Goal: Information Seeking & Learning: Understand process/instructions

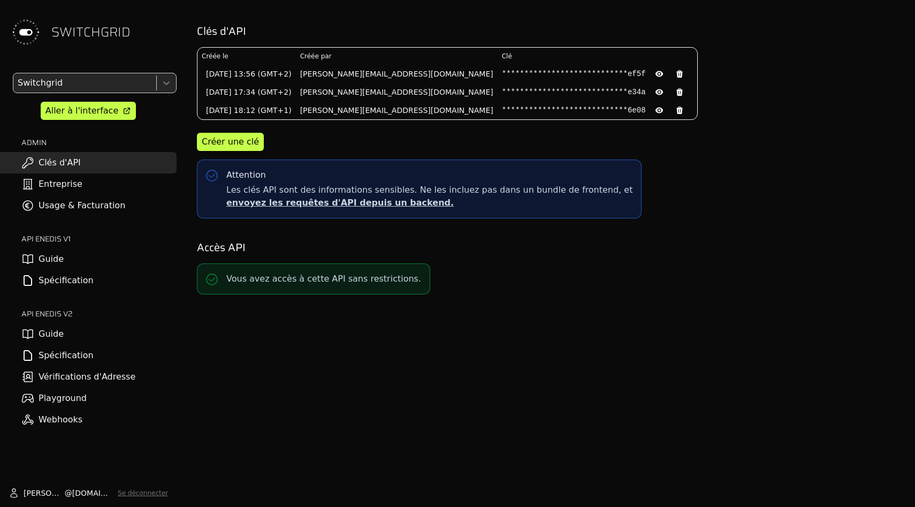
click at [63, 359] on link "Spécification" at bounding box center [88, 354] width 176 height 21
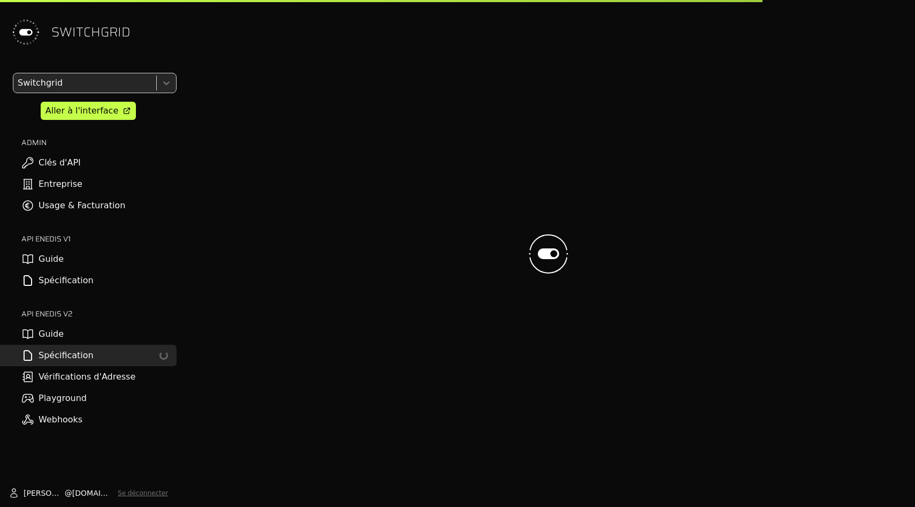
select select "**********"
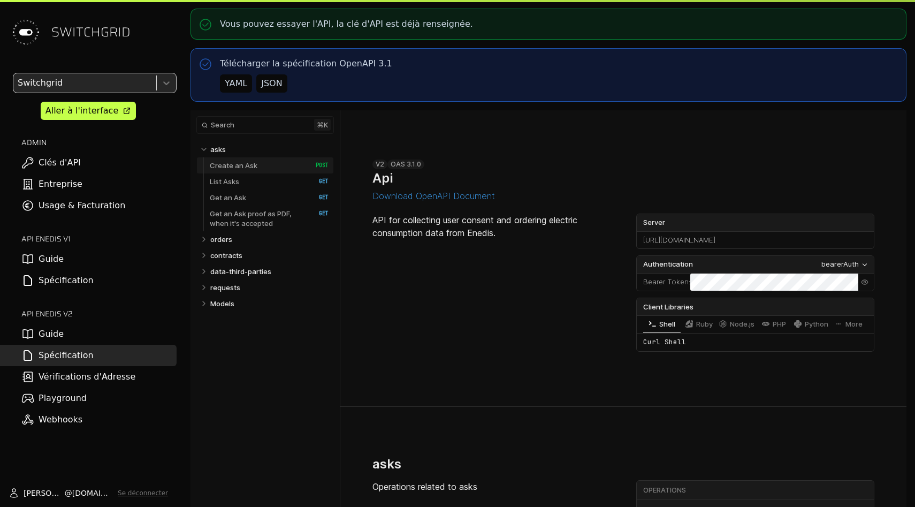
click at [249, 157] on link "Create an Ask   HTTP Method: POST" at bounding box center [269, 165] width 119 height 16
select select "**********"
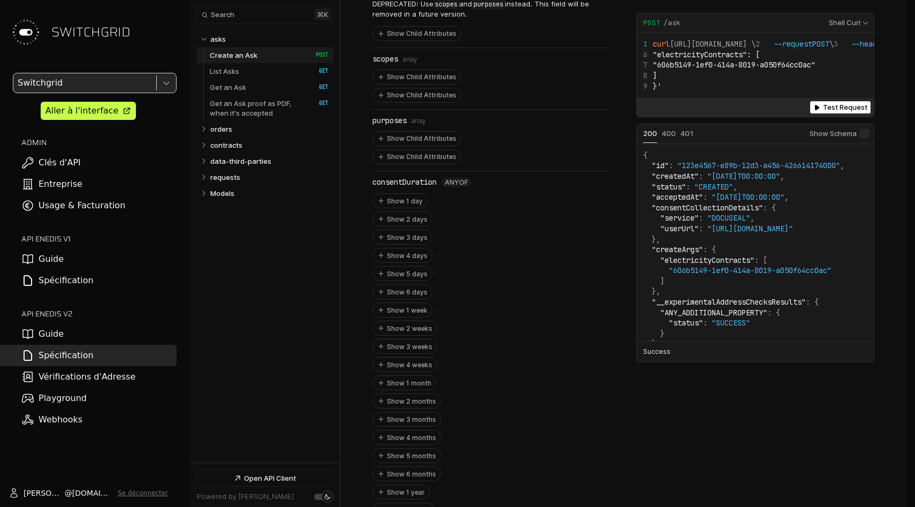
scroll to position [1497, 0]
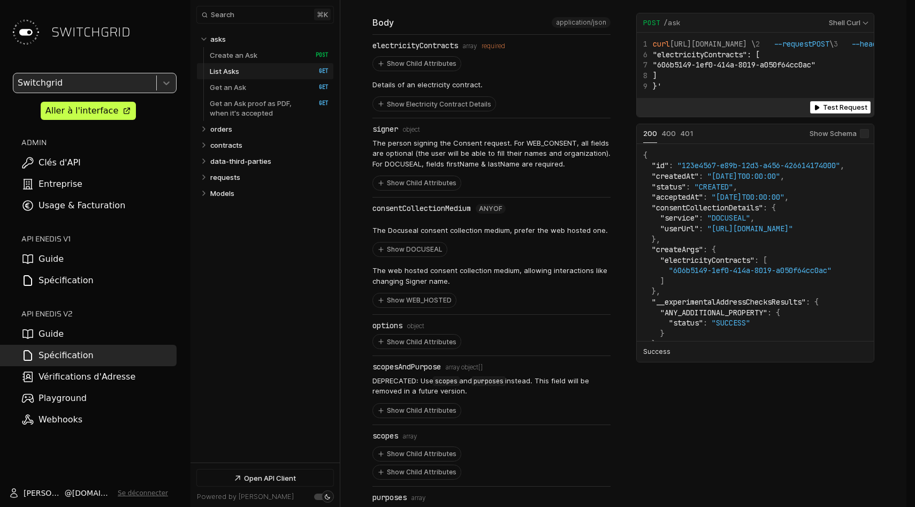
scroll to position [775, 0]
click at [405, 56] on button "Show Child Attributes" at bounding box center [417, 63] width 88 height 14
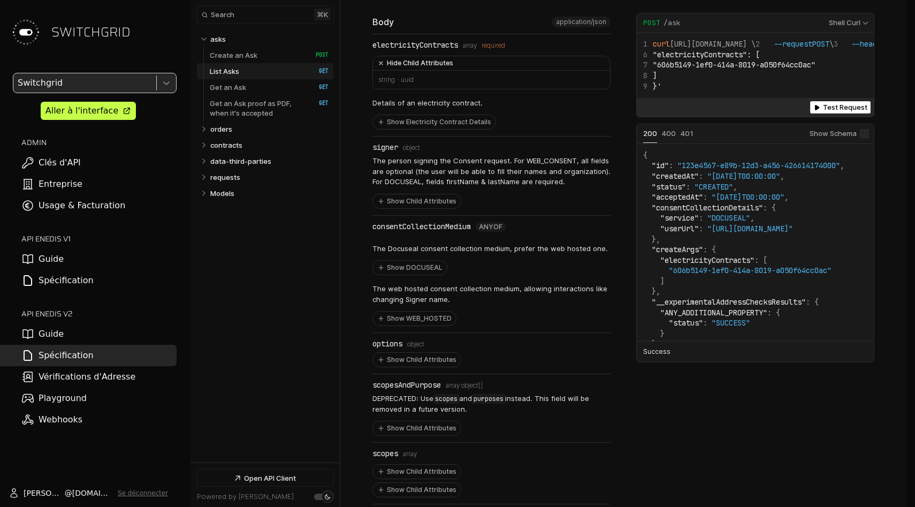
click at [395, 58] on button "Hide Child Attributes" at bounding box center [491, 63] width 237 height 14
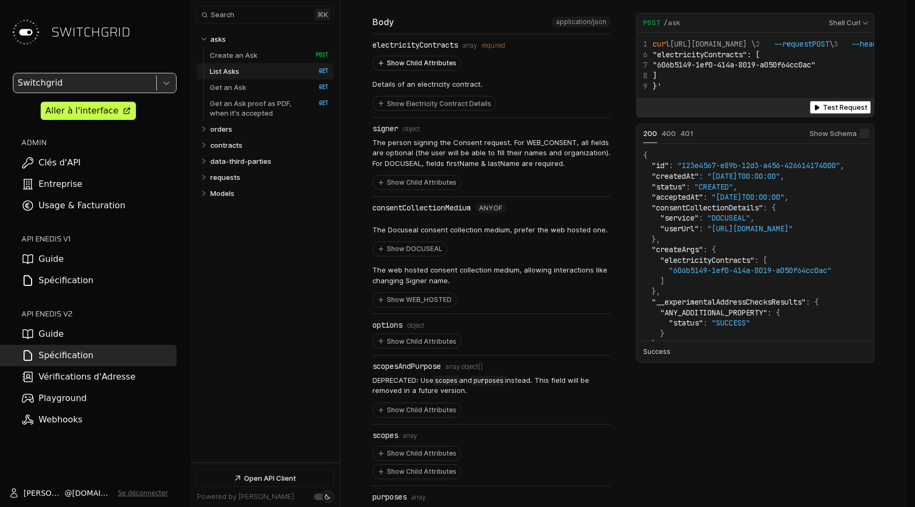
click at [395, 58] on button "Show Child Attributes" at bounding box center [417, 63] width 88 height 14
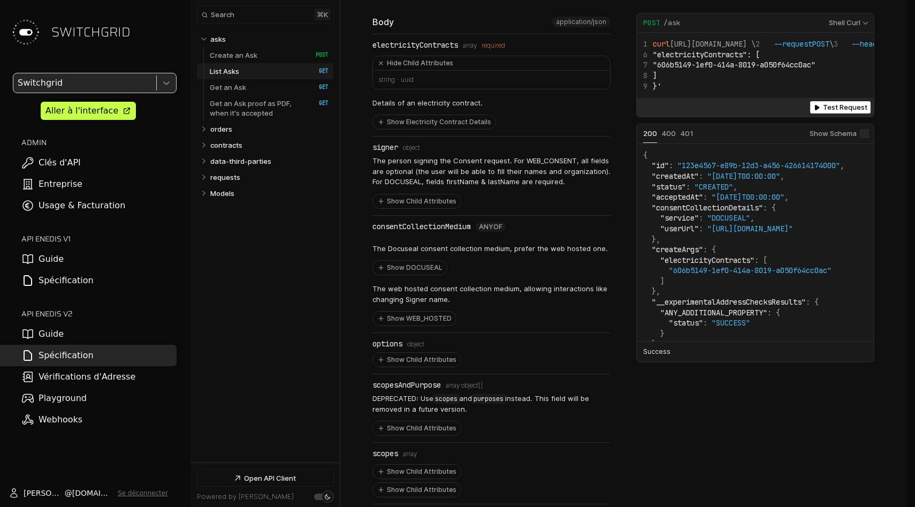
click at [405, 78] on span "Format: uuid" at bounding box center [407, 79] width 13 height 7
drag, startPoint x: 374, startPoint y: 71, endPoint x: 438, endPoint y: 71, distance: 63.6
click at [438, 71] on li "Type: string Format: uuid" at bounding box center [491, 80] width 237 height 18
click at [438, 76] on div "Type: string Format: uuid" at bounding box center [491, 79] width 226 height 7
click at [438, 81] on li "Type: string Format: uuid" at bounding box center [491, 80] width 237 height 18
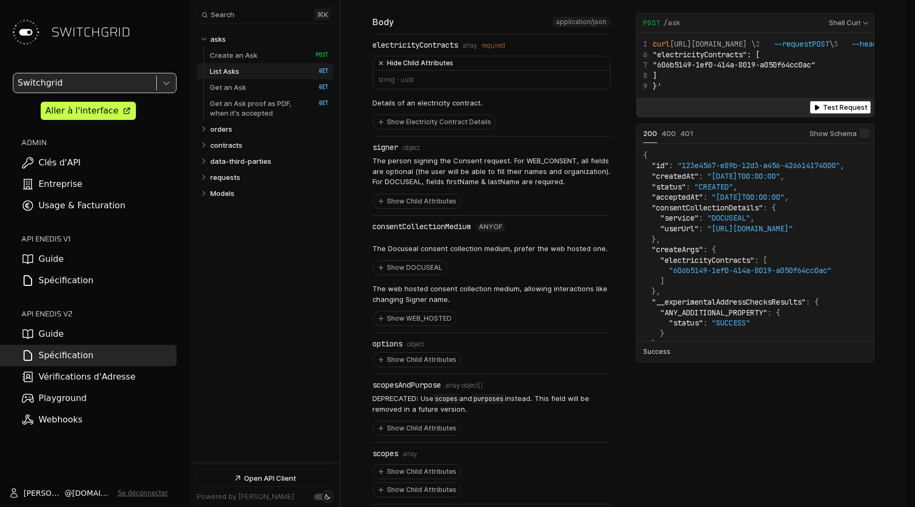
click at [434, 56] on button "Hide Child Attributes" at bounding box center [491, 63] width 237 height 14
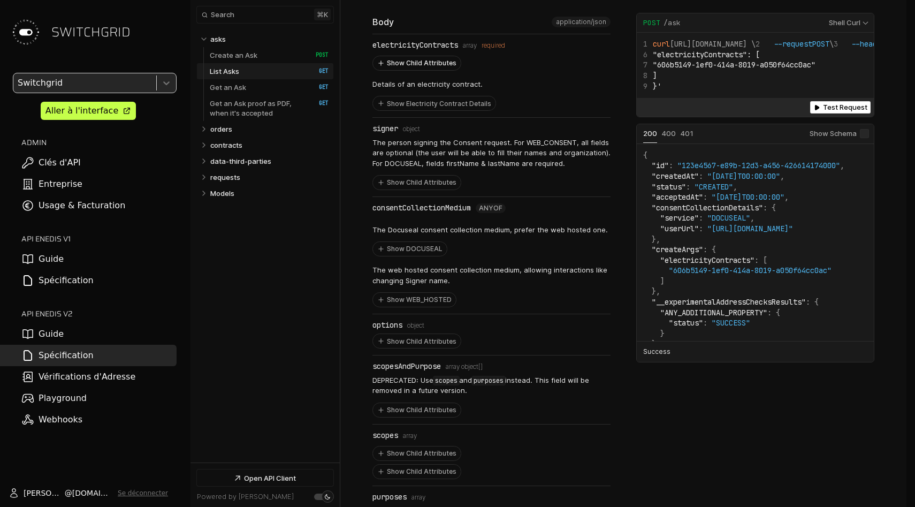
click at [434, 56] on button "Show Child Attributes" at bounding box center [417, 63] width 88 height 14
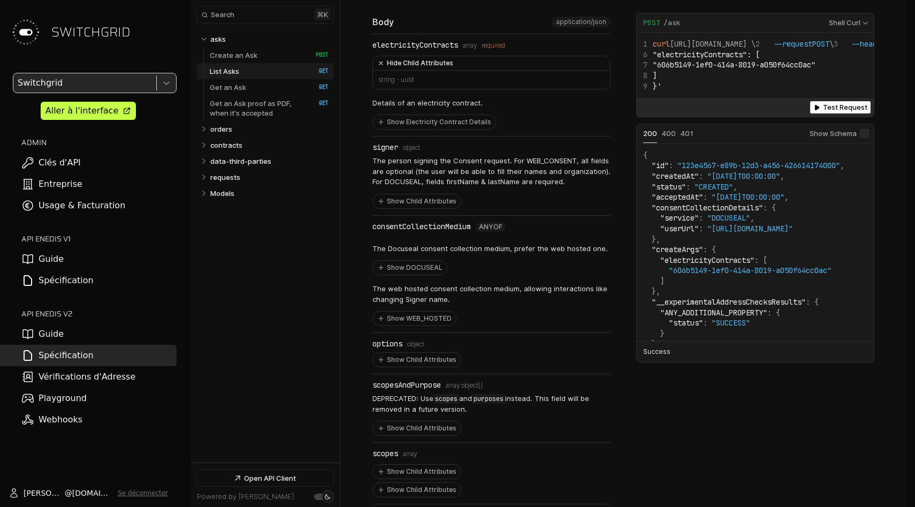
click at [434, 56] on button "Hide Child Attributes" at bounding box center [491, 63] width 237 height 14
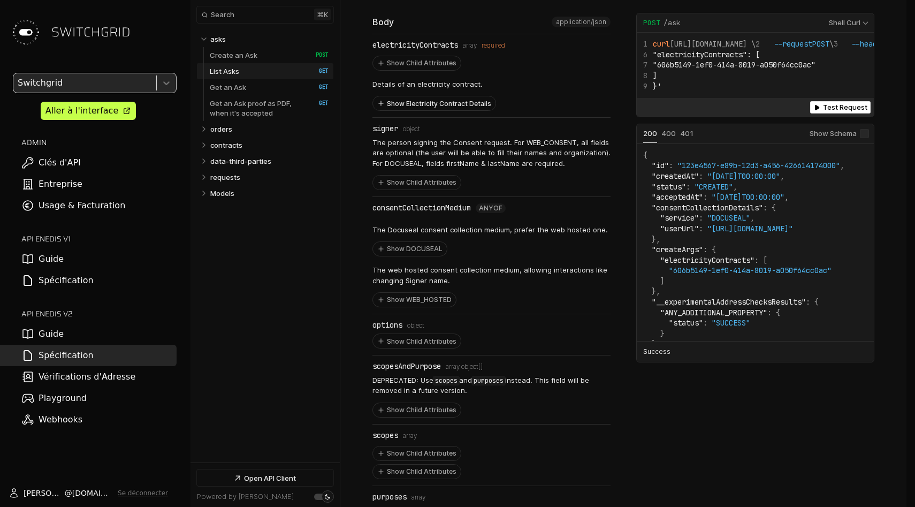
click at [432, 96] on button "Show Electricity Contract Details" at bounding box center [434, 103] width 122 height 14
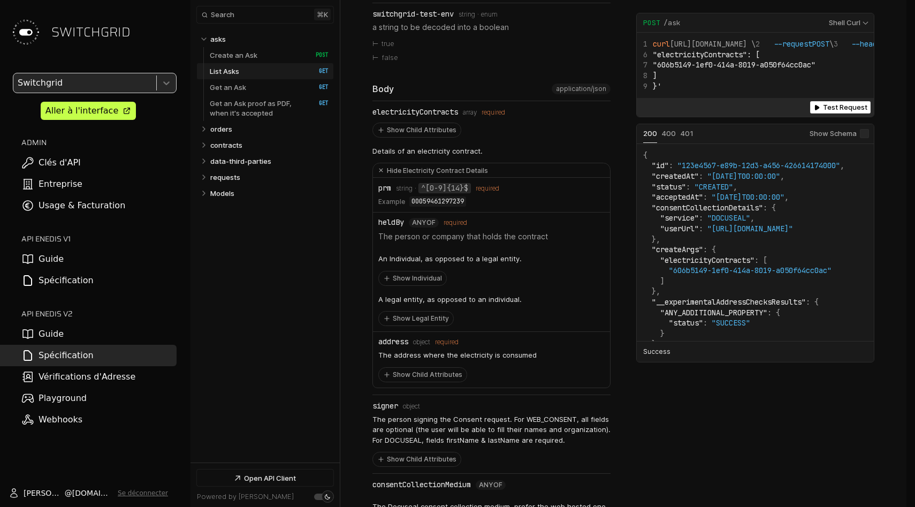
scroll to position [700, 0]
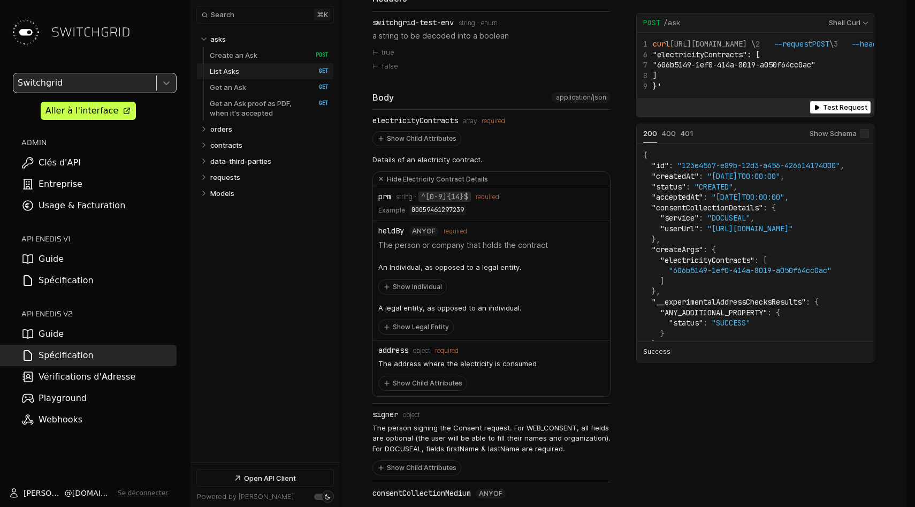
drag, startPoint x: 397, startPoint y: 189, endPoint x: 526, endPoint y: 351, distance: 207.5
click at [526, 351] on ul "prm Type: string Pattern: ^[0-9]{14}$ required Example 00059461297239 heldBy an…" at bounding box center [491, 290] width 237 height 209
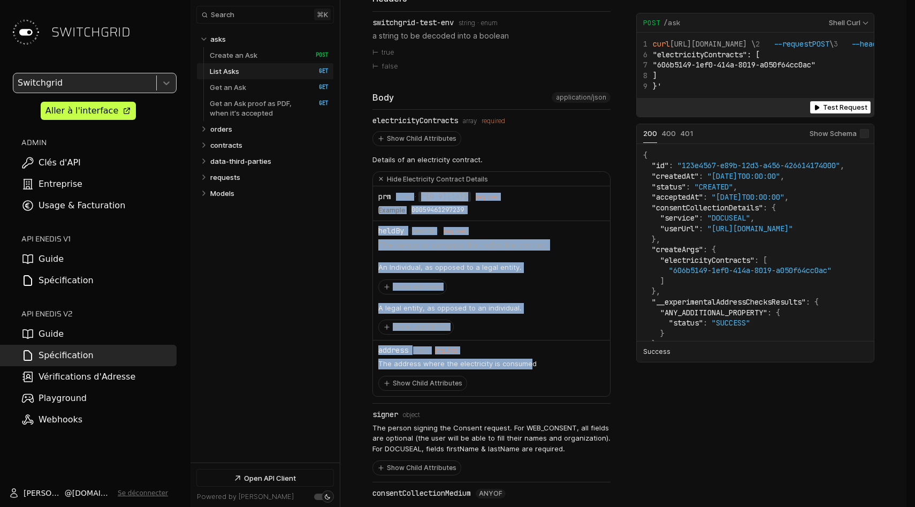
click at [526, 358] on p "The address where the electricity is consumed" at bounding box center [457, 363] width 158 height 11
drag, startPoint x: 527, startPoint y: 341, endPoint x: 483, endPoint y: 187, distance: 160.3
click at [483, 187] on ul "prm Type: string Pattern: ^[0-9]{14}$ required Example 00059461297239 heldBy an…" at bounding box center [491, 290] width 237 height 209
click at [483, 193] on div "required" at bounding box center [487, 196] width 24 height 7
drag, startPoint x: 483, startPoint y: 187, endPoint x: 500, endPoint y: 383, distance: 197.0
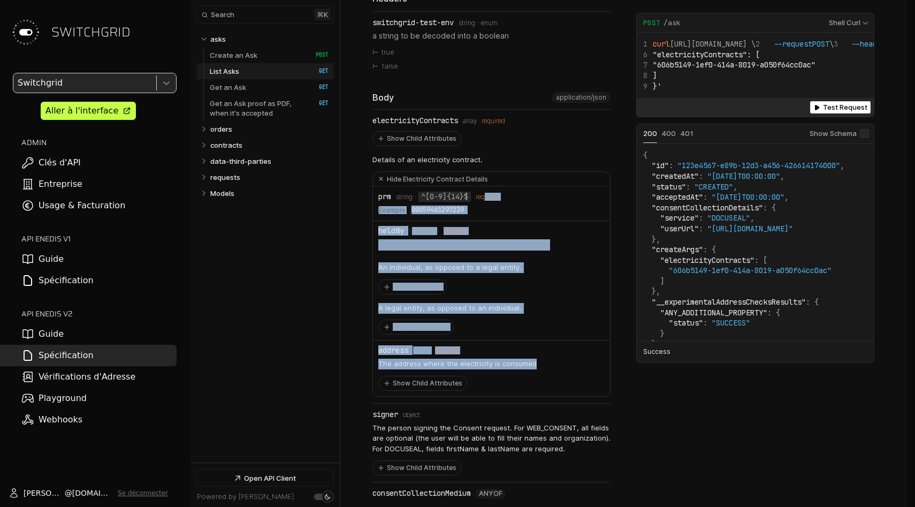
click at [500, 382] on ul "prm Type: string Pattern: ^[0-9]{14}$ required Example 00059461297239 heldBy an…" at bounding box center [491, 290] width 237 height 209
click at [500, 383] on li "address Type: object required The address where the electricity is consumed Sho…" at bounding box center [491, 368] width 237 height 56
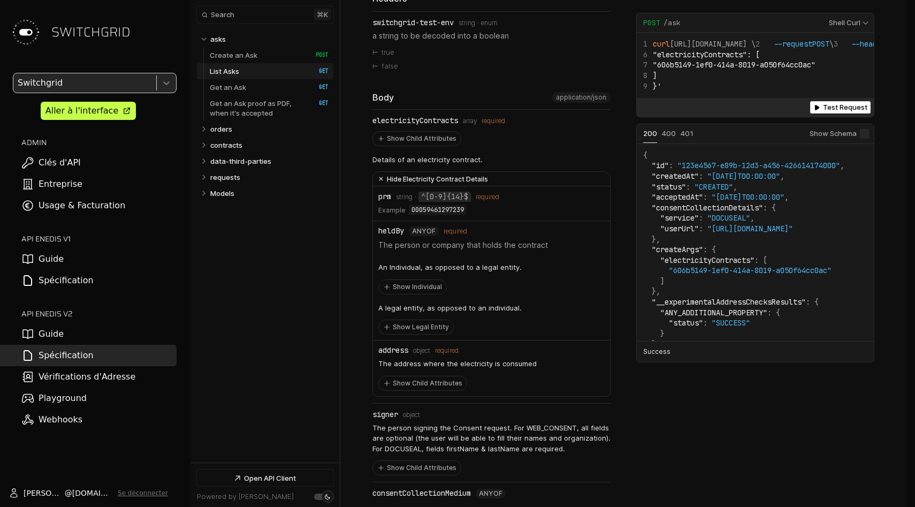
click at [447, 174] on button "Hide Electricity Contract Details" at bounding box center [491, 179] width 237 height 14
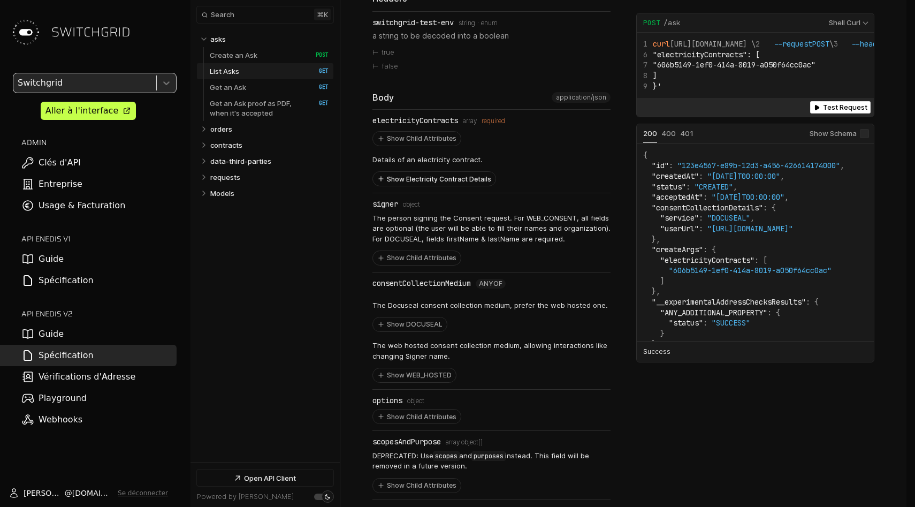
click at [447, 174] on button "Show Electricity Contract Details" at bounding box center [434, 179] width 122 height 14
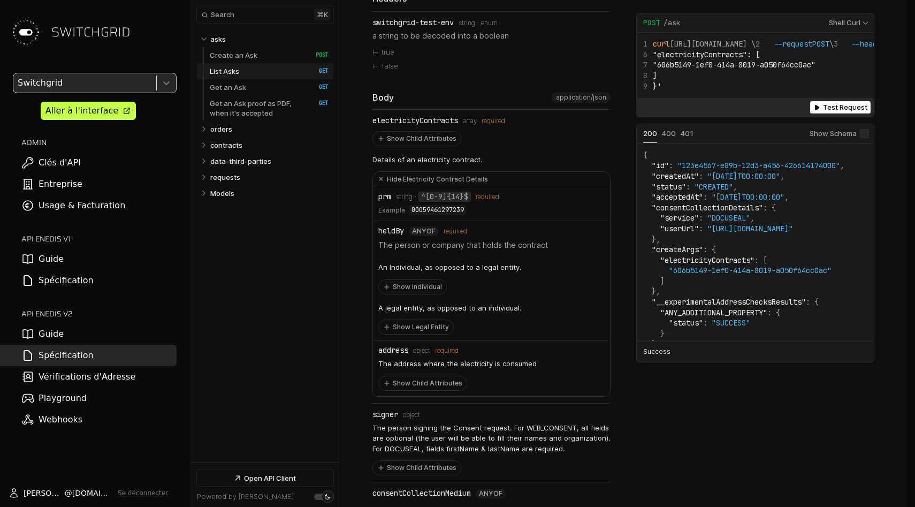
drag, startPoint x: 426, startPoint y: 350, endPoint x: 489, endPoint y: 350, distance: 63.1
click at [487, 354] on div "The address where the electricity is consumed Show Child Attributes" at bounding box center [491, 372] width 226 height 36
drag, startPoint x: 412, startPoint y: 258, endPoint x: 469, endPoint y: 265, distance: 57.6
click at [474, 264] on p "An Individual, as opposed to a legal entity." at bounding box center [449, 267] width 143 height 11
click at [431, 307] on div "A legal entity, as opposed to an individual. Show Legal Entity" at bounding box center [449, 315] width 143 height 37
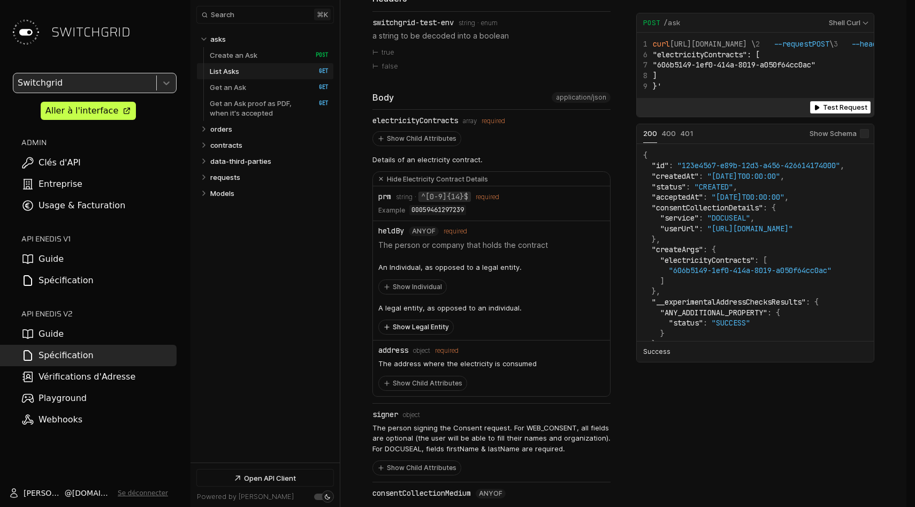
click at [431, 320] on button "Show Legal Entity" at bounding box center [416, 327] width 74 height 14
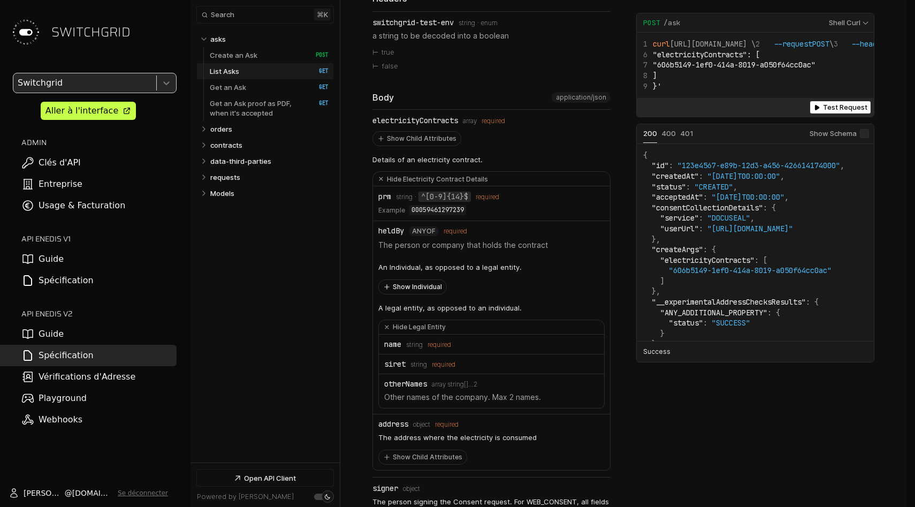
click at [426, 283] on button "Show Individual" at bounding box center [412, 287] width 67 height 14
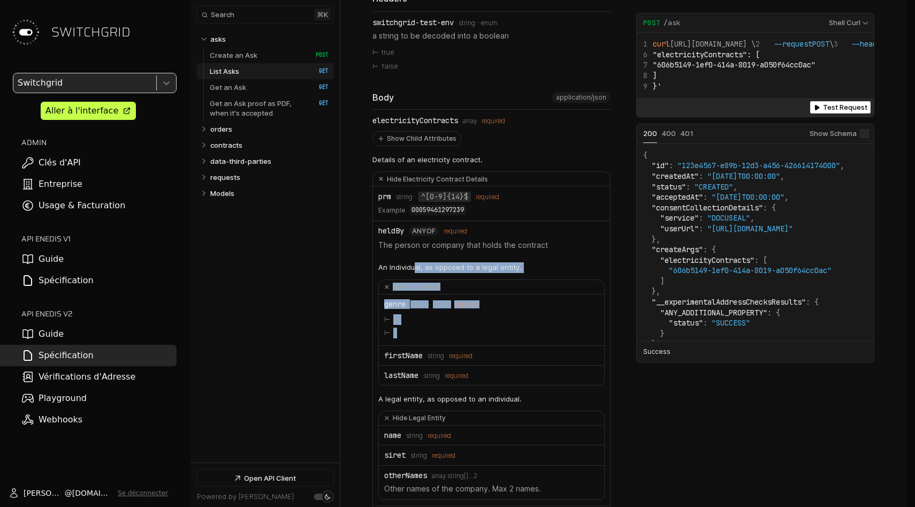
drag, startPoint x: 422, startPoint y: 335, endPoint x: 415, endPoint y: 256, distance: 79.5
click at [415, 388] on div "An Individual, as opposed to a legal entity. Hide Individual genre Type: string…" at bounding box center [491, 443] width 226 height 111
click at [415, 262] on p "An Individual, as opposed to a legal entity." at bounding box center [491, 267] width 226 height 11
drag, startPoint x: 457, startPoint y: 342, endPoint x: 457, endPoint y: 292, distance: 49.7
click at [457, 294] on ul "genre Type: string enum required M F firstName Type: string required lastName T…" at bounding box center [491, 339] width 225 height 90
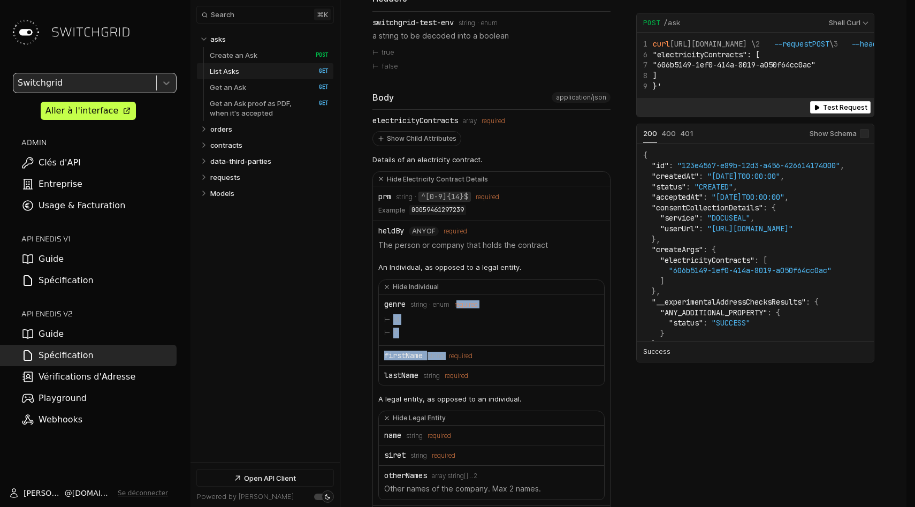
click at [457, 300] on div "genre Type: string enum required" at bounding box center [491, 304] width 214 height 9
drag, startPoint x: 457, startPoint y: 287, endPoint x: 462, endPoint y: 334, distance: 46.8
click at [462, 365] on li "genre Type: string enum required M F" at bounding box center [491, 374] width 225 height 19
copy li "required M F"
click at [462, 365] on li "genre Type: string enum required M F" at bounding box center [491, 374] width 225 height 19
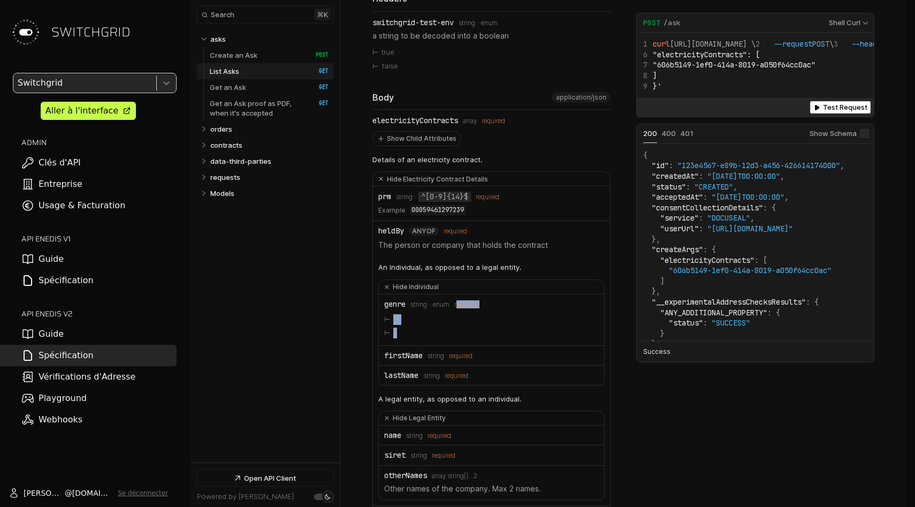
drag, startPoint x: 489, startPoint y: 374, endPoint x: 358, endPoint y: 288, distance: 156.8
copy ul "genre Type: string enum required M F firstName Type: string required lastName T…"
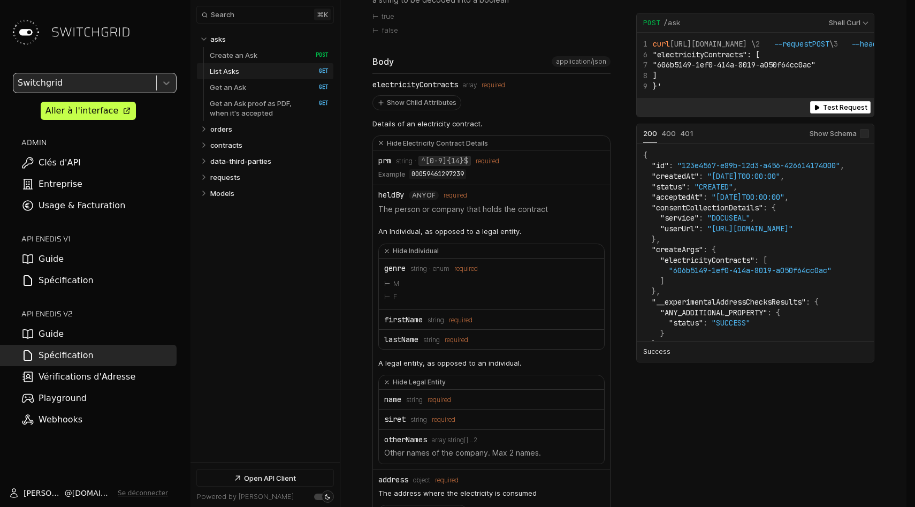
scroll to position [736, 0]
click at [392, 264] on div "genre" at bounding box center [394, 267] width 21 height 9
copy div "genre"
click at [387, 263] on div "genre" at bounding box center [394, 267] width 21 height 9
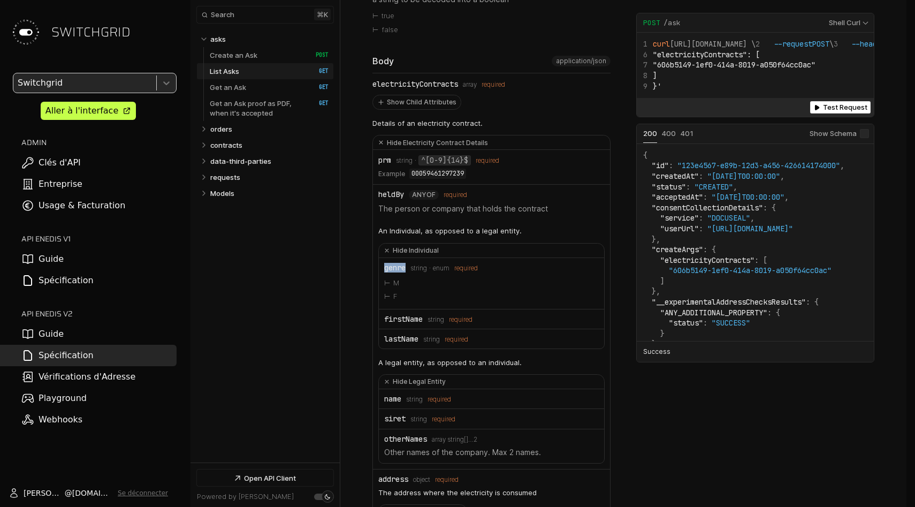
click at [387, 263] on div "genre" at bounding box center [394, 267] width 21 height 9
copy div "genre"
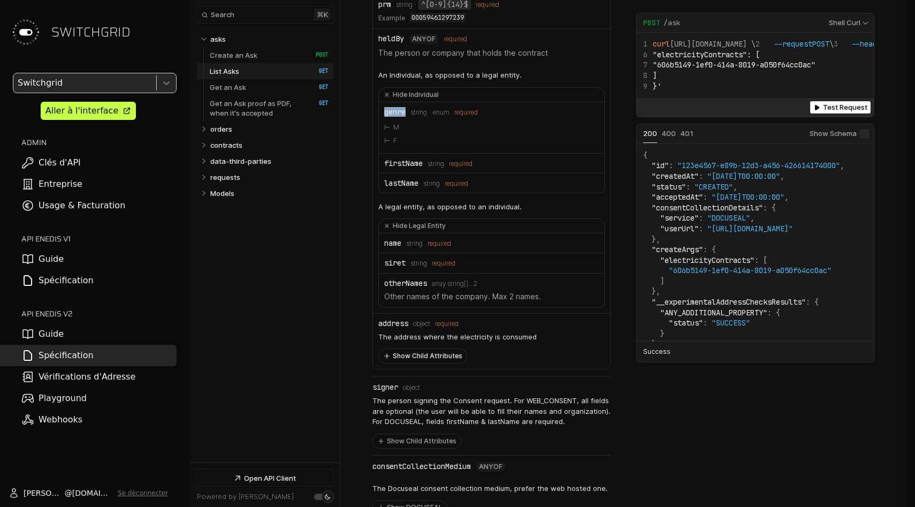
scroll to position [899, 0]
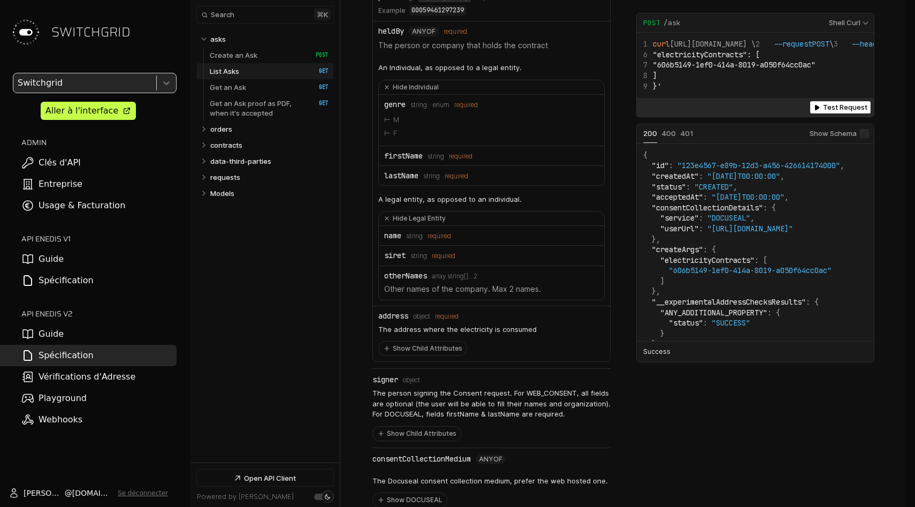
click at [554, 283] on p "Other names of the company. Max 2 names." at bounding box center [491, 288] width 214 height 11
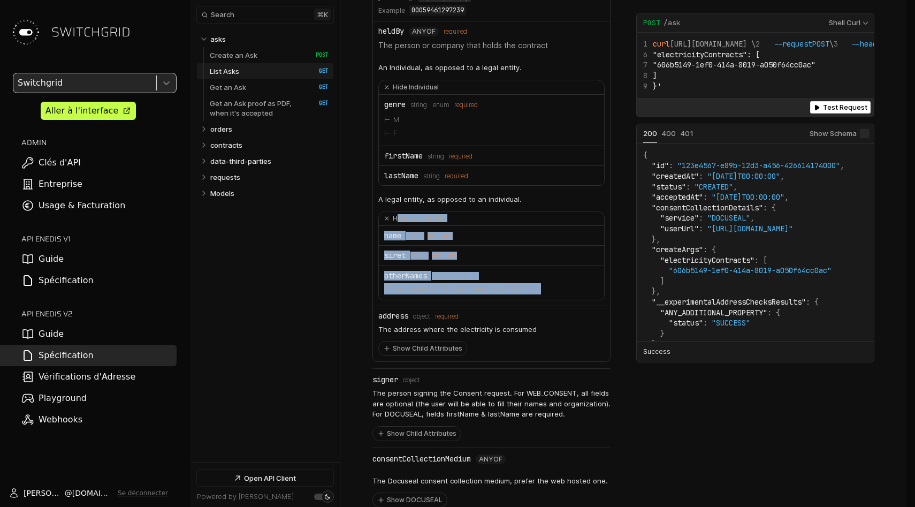
drag, startPoint x: 554, startPoint y: 282, endPoint x: 541, endPoint y: 176, distance: 106.1
click at [541, 178] on div "An Individual, as opposed to a legal entity. Hide Individual genre Type: string…" at bounding box center [491, 178] width 226 height 243
click at [531, 211] on button "Hide Legal Entity" at bounding box center [491, 218] width 225 height 14
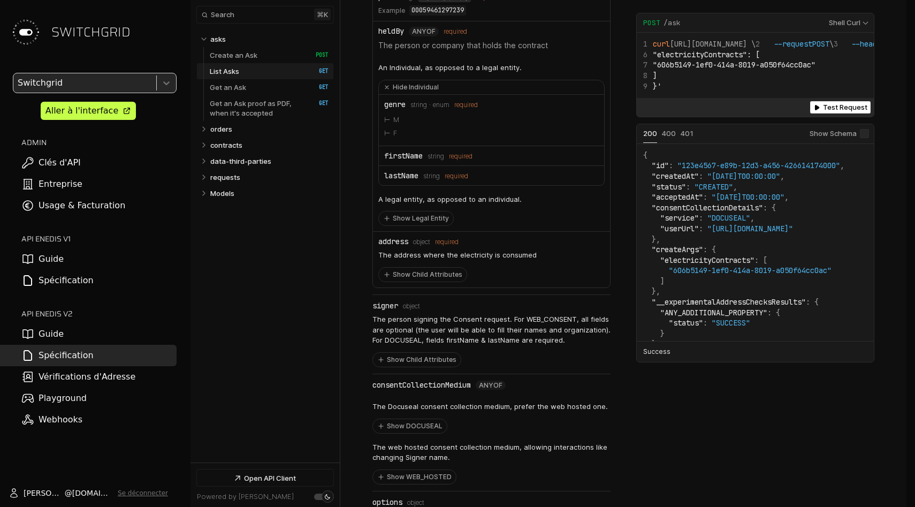
click at [494, 196] on p "A legal entity, as opposed to an individual." at bounding box center [449, 199] width 143 height 11
click at [519, 191] on div "An Individual, as opposed to a legal entity. Hide Individual genre Type: string…" at bounding box center [491, 141] width 226 height 168
click at [415, 217] on button "Show Legal Entity" at bounding box center [416, 218] width 74 height 14
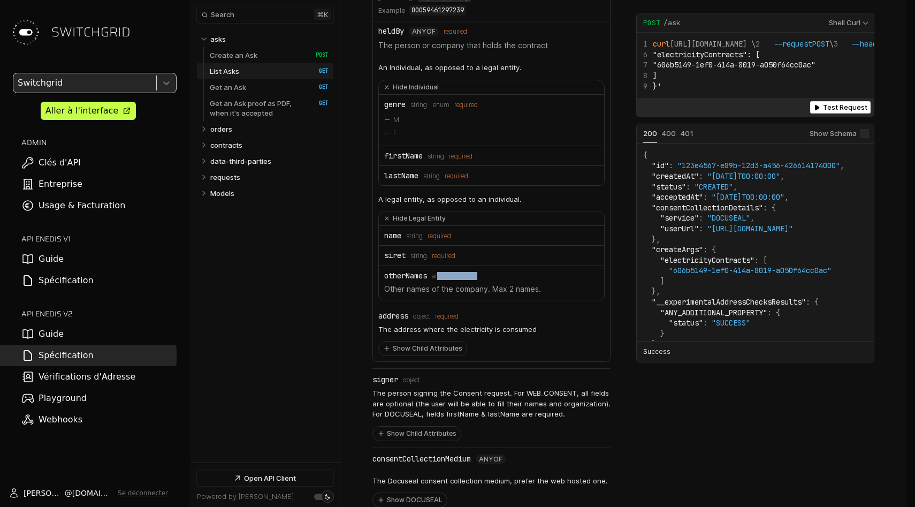
drag, startPoint x: 440, startPoint y: 266, endPoint x: 505, endPoint y: 266, distance: 65.3
click at [505, 271] on div "otherNames Type: array string[] …2" at bounding box center [491, 275] width 214 height 9
click at [436, 341] on button "Show Child Attributes" at bounding box center [423, 348] width 88 height 14
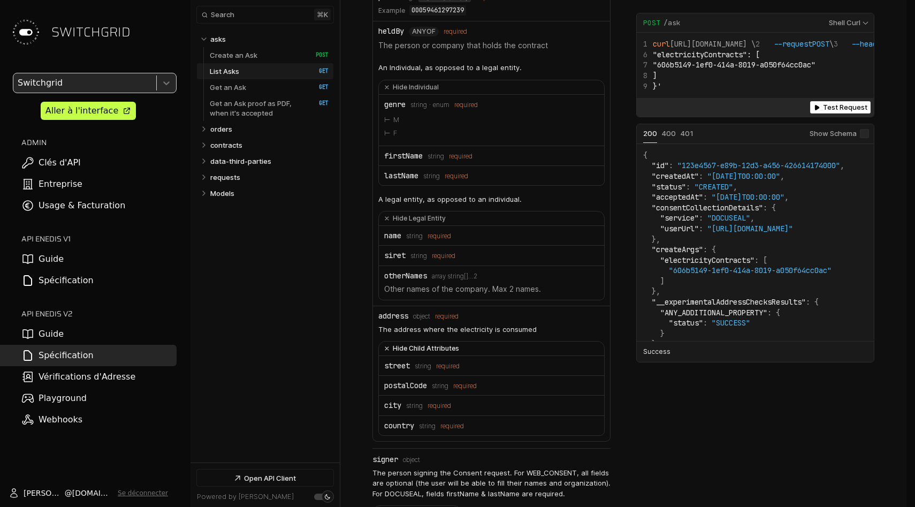
click at [436, 341] on button "Hide Child Attributes" at bounding box center [491, 348] width 225 height 14
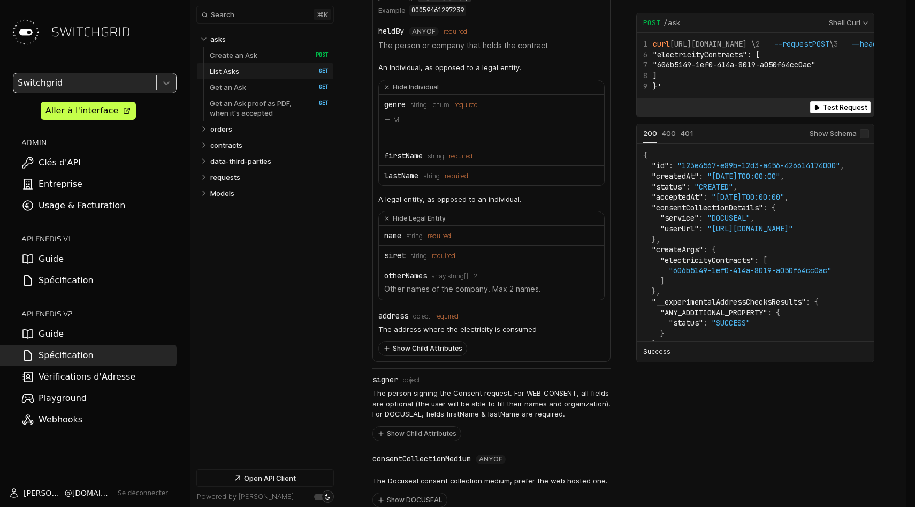
click at [436, 341] on button "Show Child Attributes" at bounding box center [423, 348] width 88 height 14
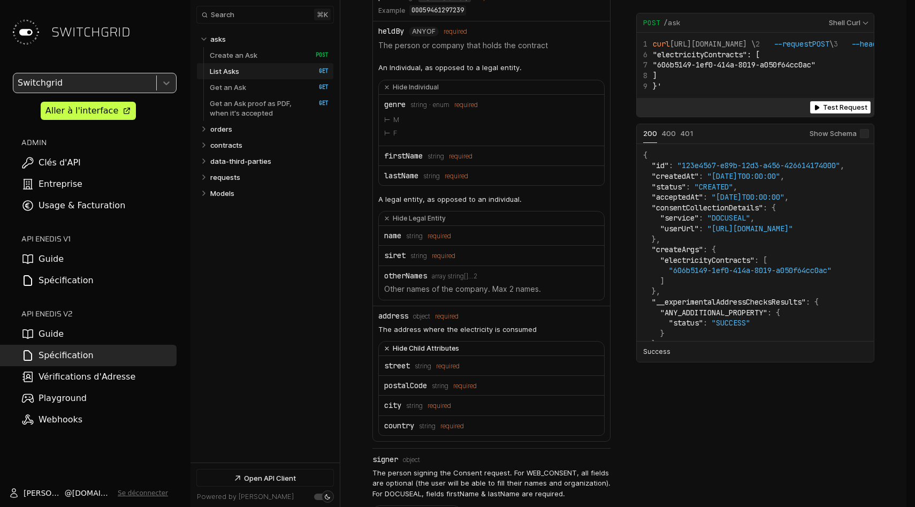
click at [436, 341] on button "Hide Child Attributes" at bounding box center [491, 348] width 225 height 14
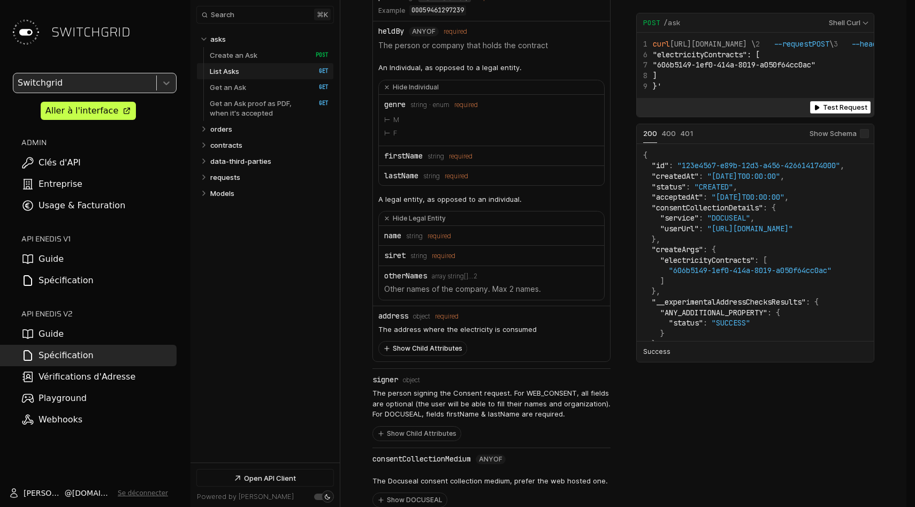
click at [436, 341] on button "Show Child Attributes" at bounding box center [423, 348] width 88 height 14
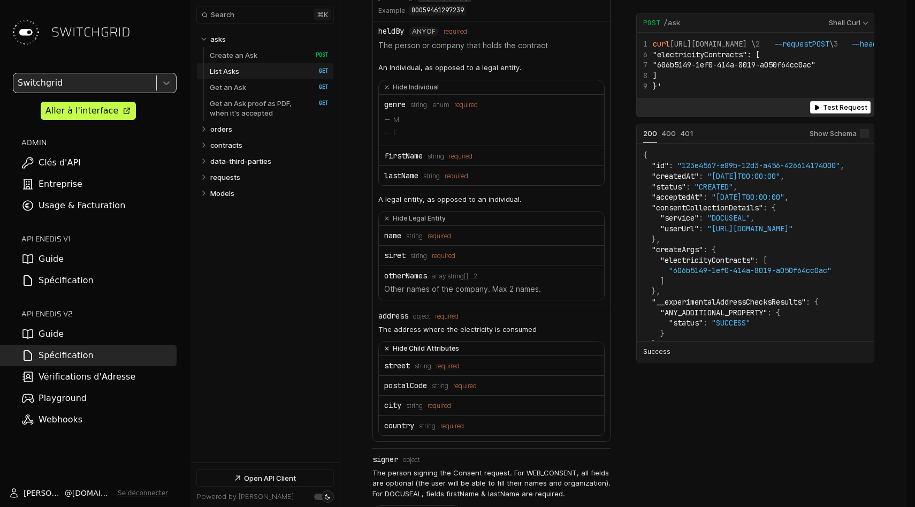
click at [436, 341] on button "Hide Child Attributes" at bounding box center [491, 348] width 225 height 14
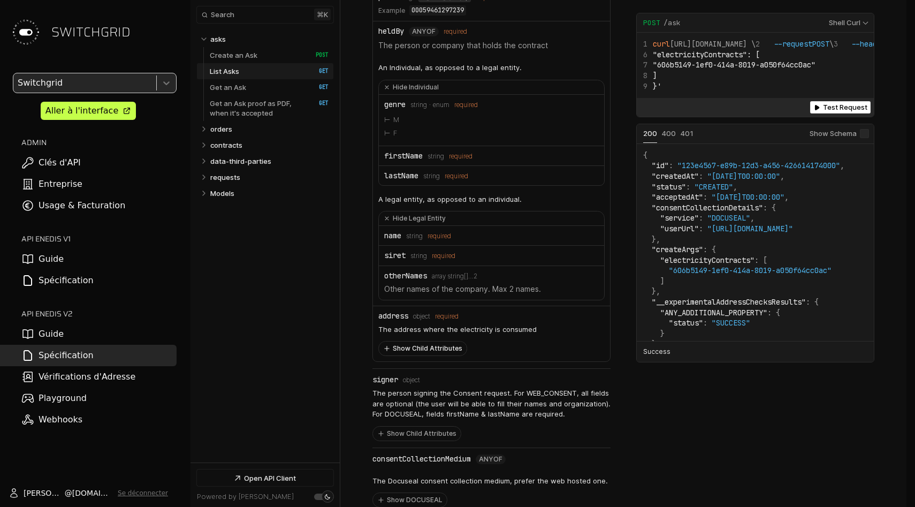
click at [436, 341] on button "Show Child Attributes" at bounding box center [423, 348] width 88 height 14
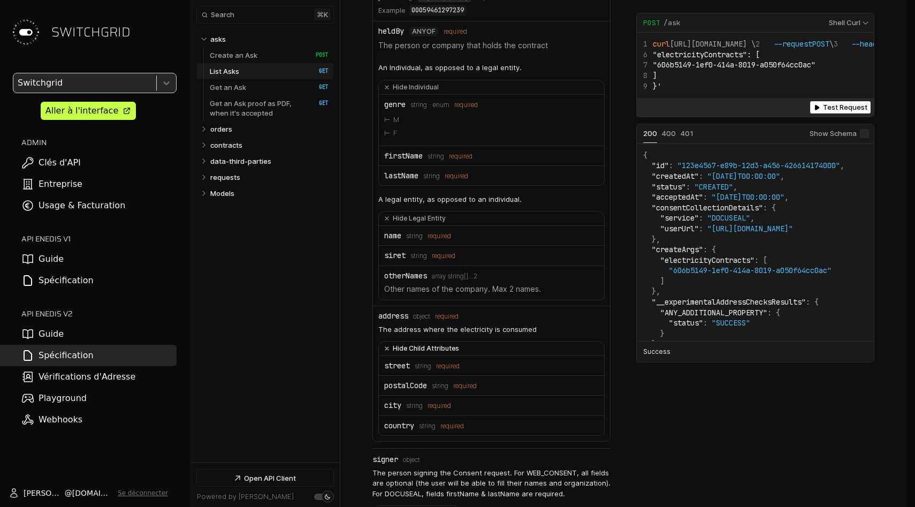
click at [436, 341] on button "Hide Child Attributes" at bounding box center [491, 348] width 225 height 14
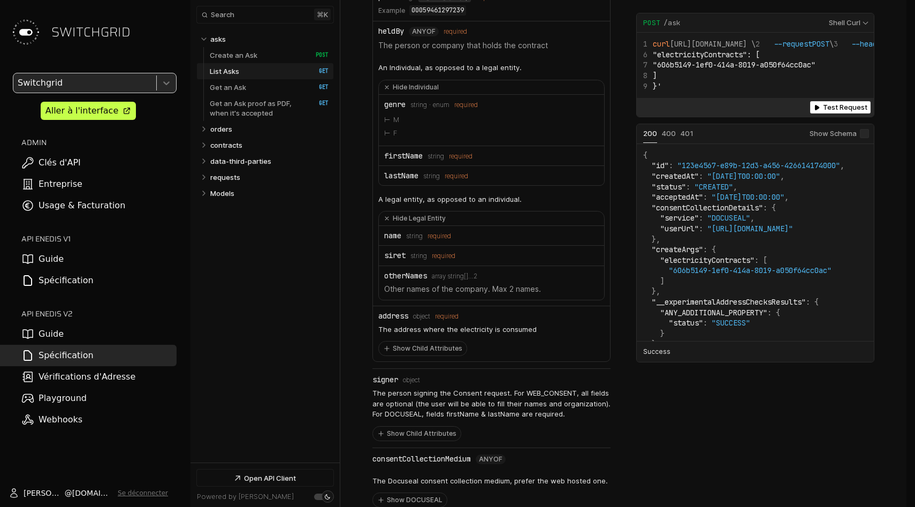
drag, startPoint x: 417, startPoint y: 135, endPoint x: 443, endPoint y: 358, distance: 224.0
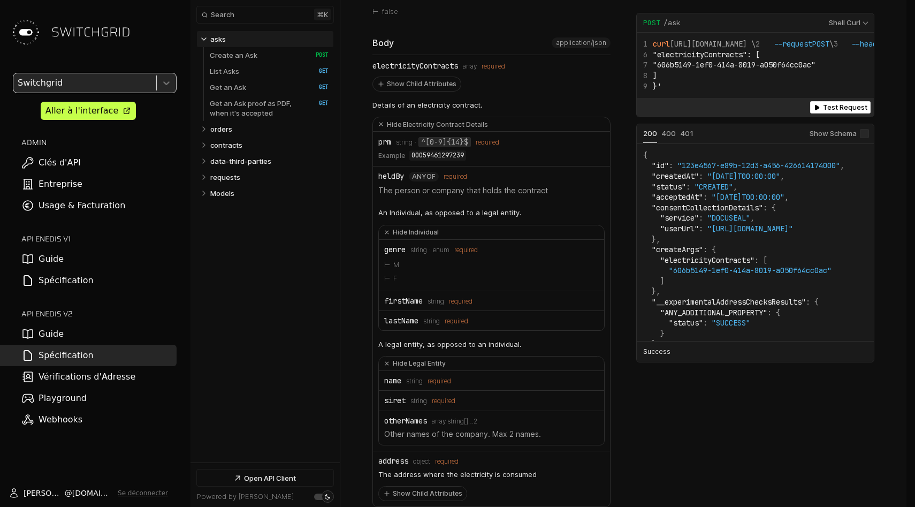
scroll to position [756, 0]
click at [420, 60] on div "electricityContracts" at bounding box center [415, 64] width 86 height 9
click at [418, 79] on button "Show Child Attributes" at bounding box center [417, 82] width 88 height 14
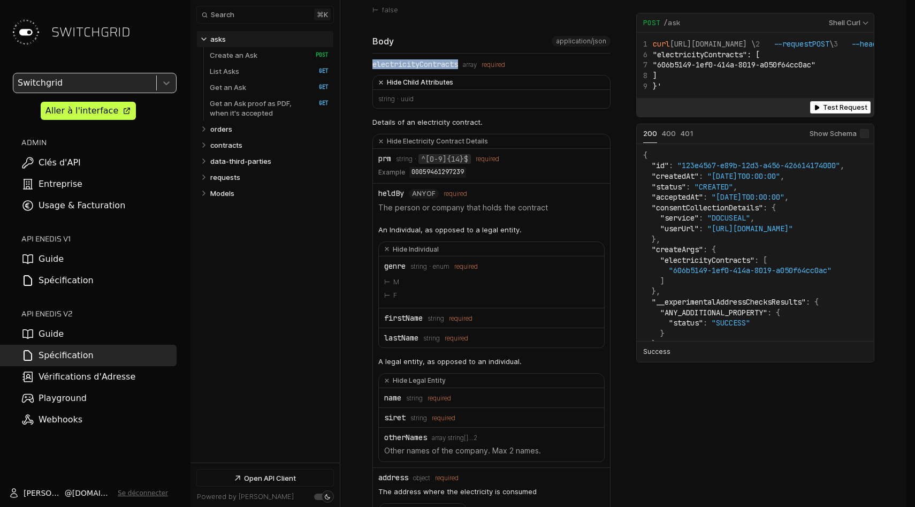
click at [430, 78] on button "Hide Child Attributes" at bounding box center [491, 82] width 237 height 14
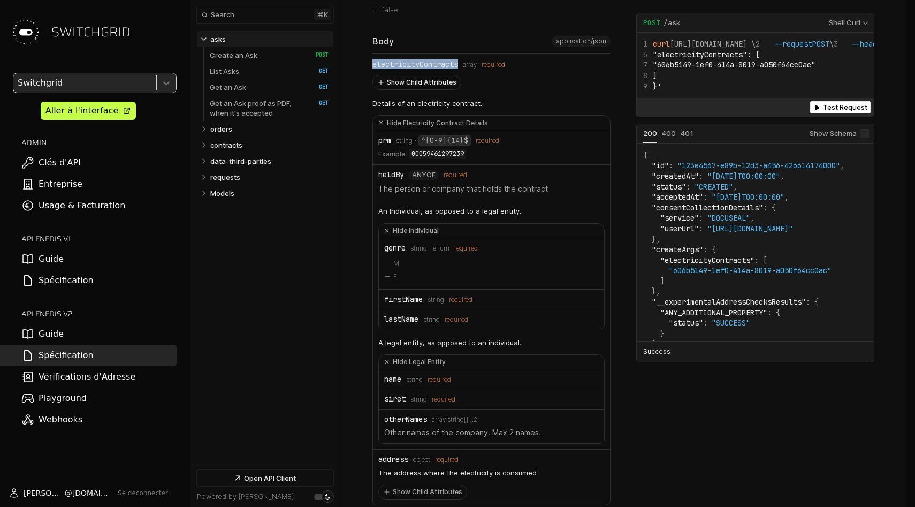
click at [430, 78] on button "Show Child Attributes" at bounding box center [417, 82] width 88 height 14
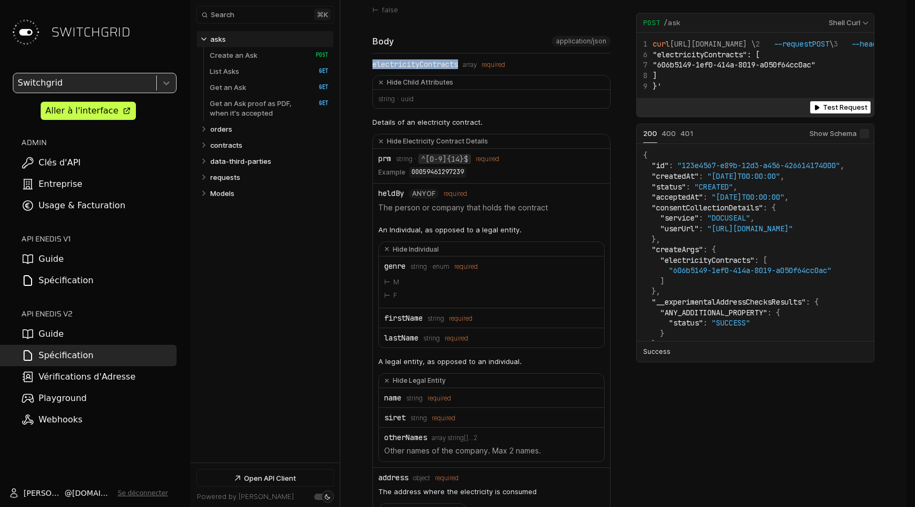
click at [429, 60] on div "electricityContracts" at bounding box center [415, 64] width 86 height 9
click at [441, 60] on div "electricityContracts" at bounding box center [415, 64] width 86 height 9
